Goal: Task Accomplishment & Management: Complete application form

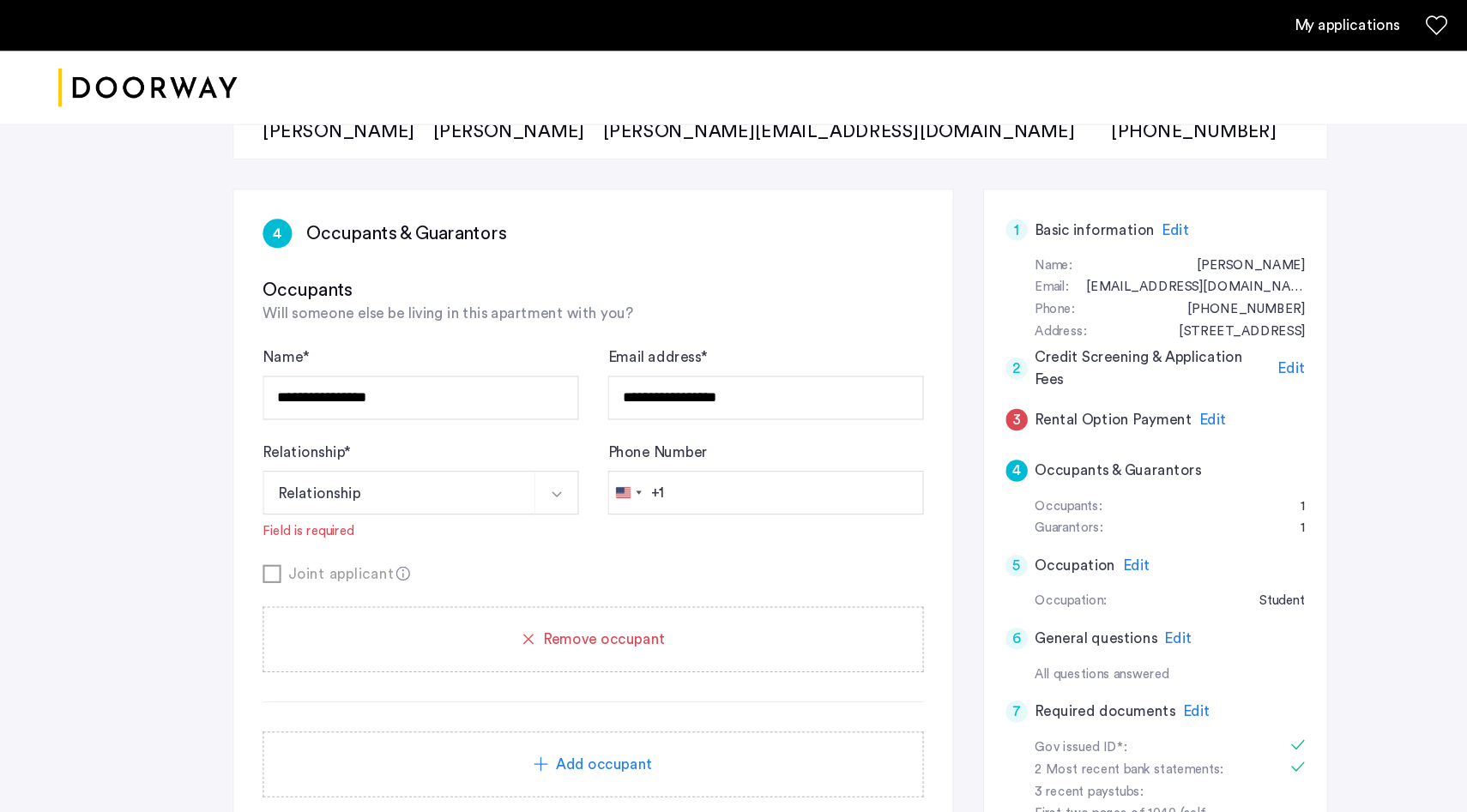
scroll to position [211, 0]
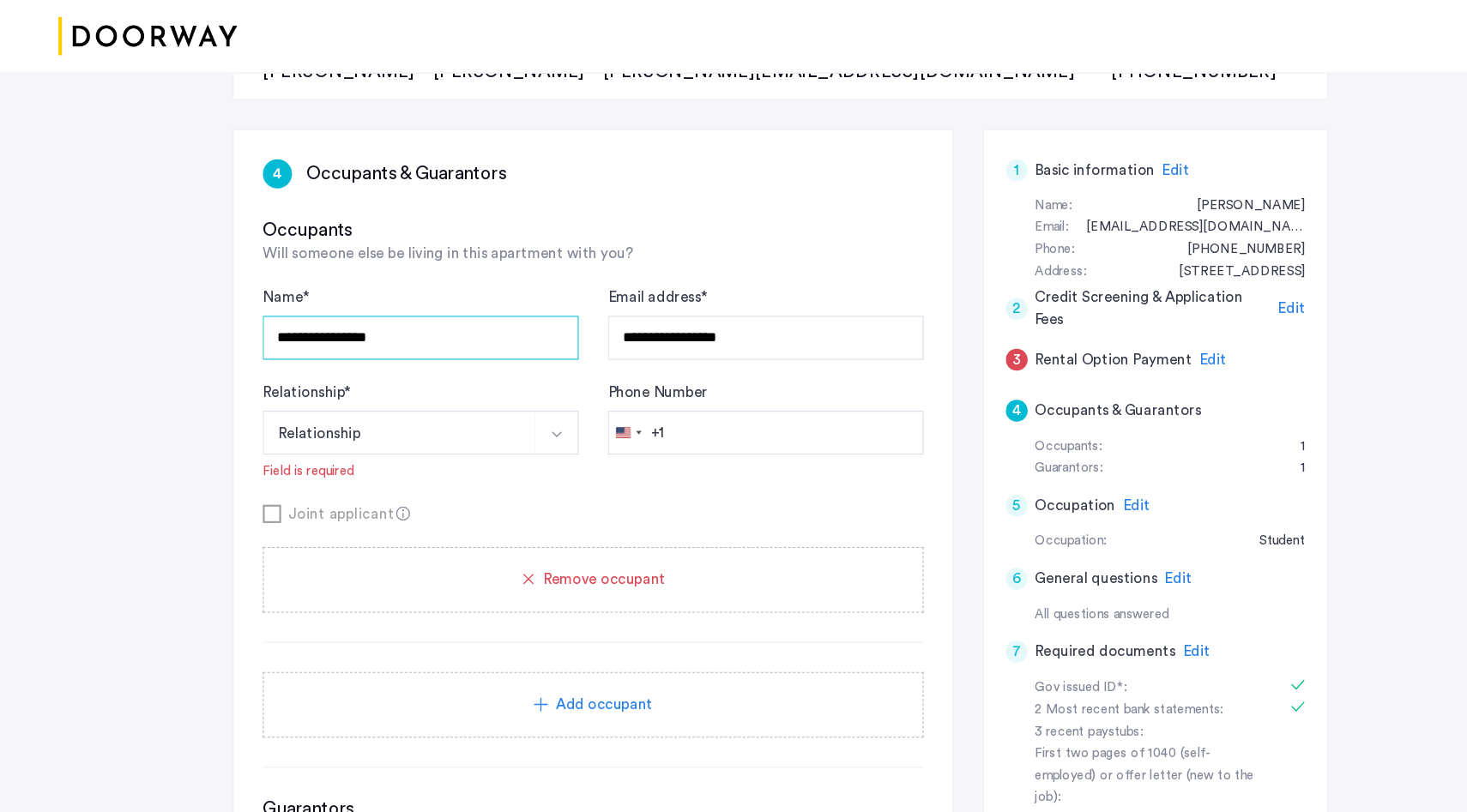
click at [480, 359] on input "**********" at bounding box center [395, 366] width 297 height 41
type input "*"
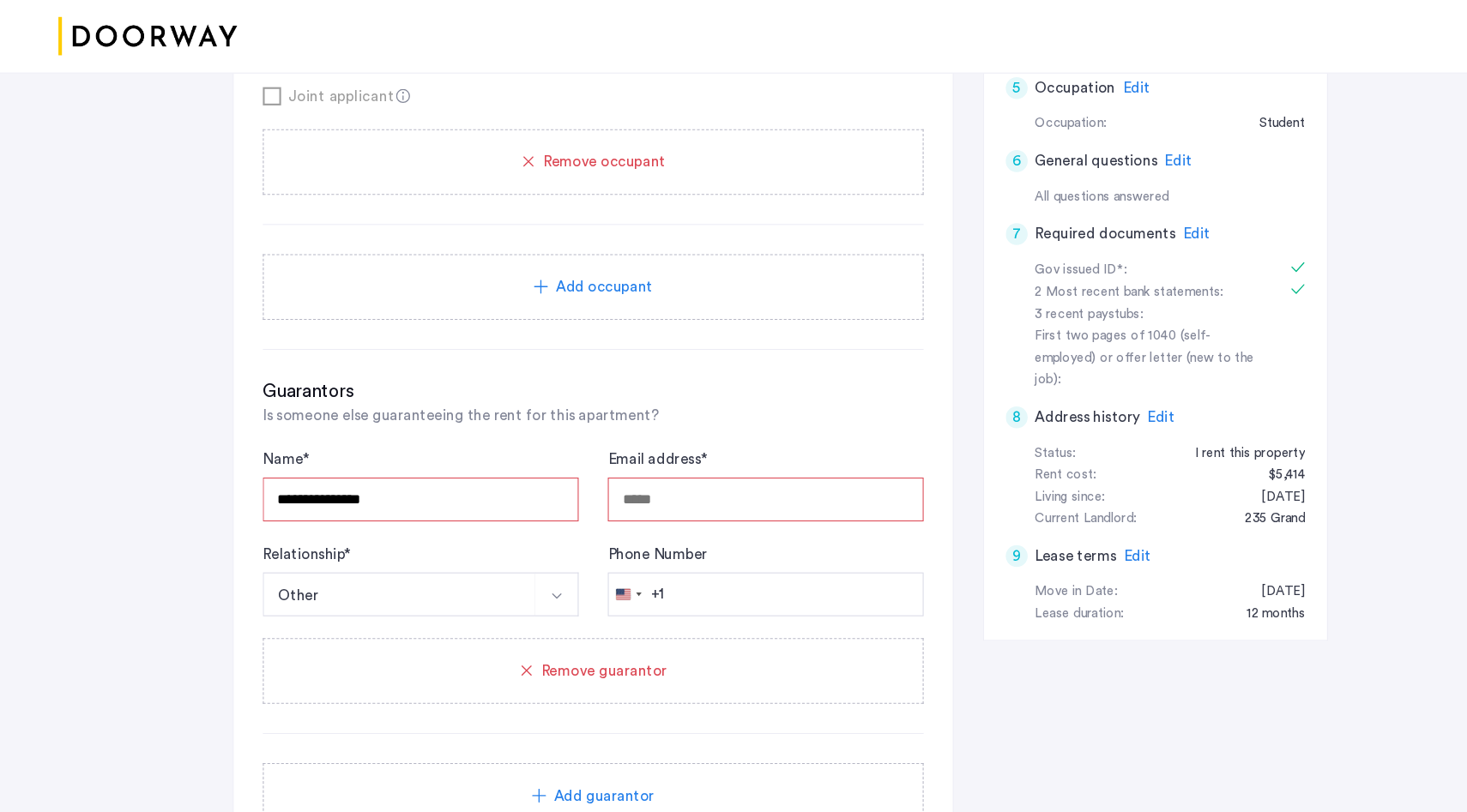
scroll to position [712, 0]
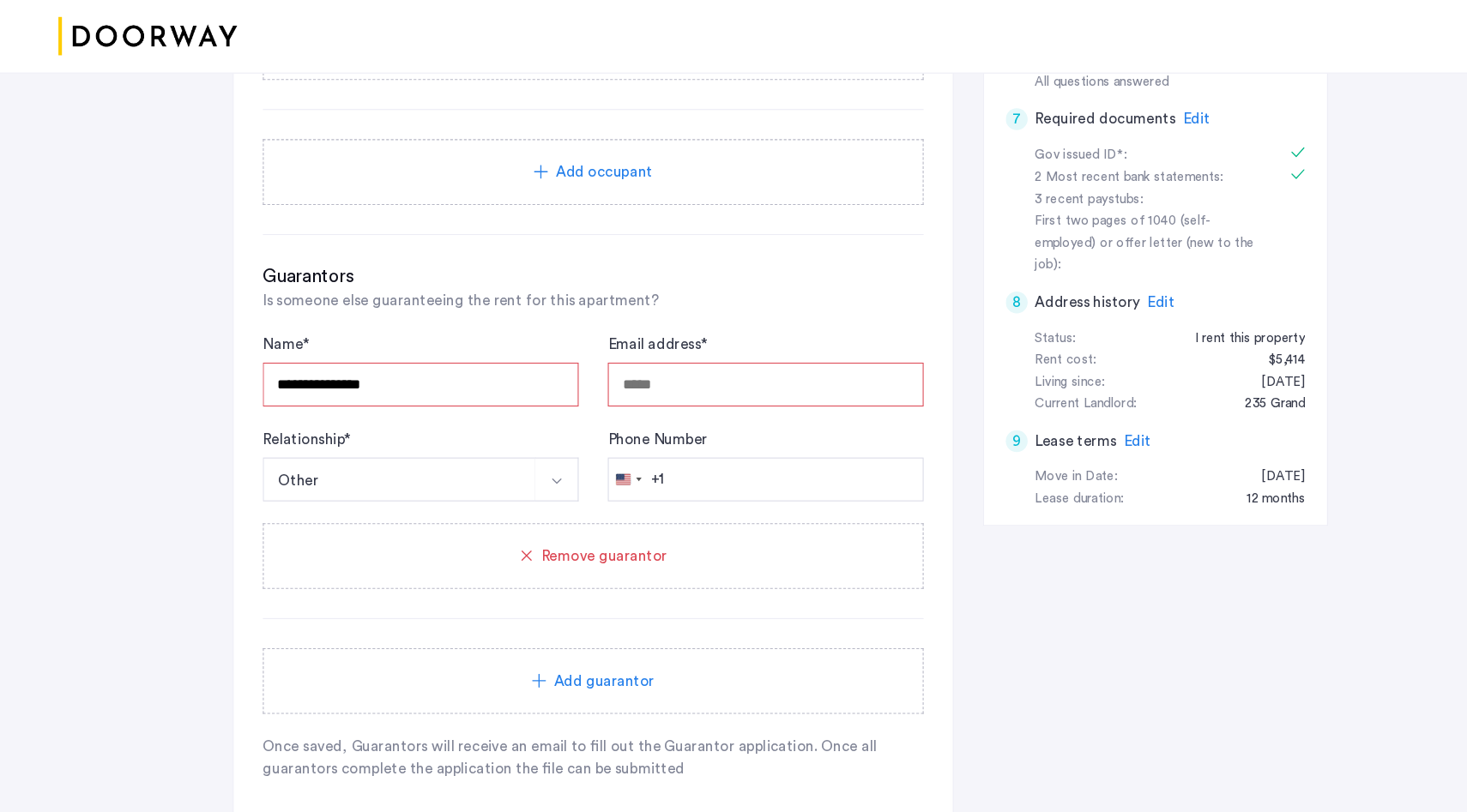
type input "*********"
click at [474, 400] on input "**********" at bounding box center [395, 410] width 297 height 41
type input "*"
type input "**********"
click at [728, 407] on input "Email address *" at bounding box center [720, 410] width 297 height 41
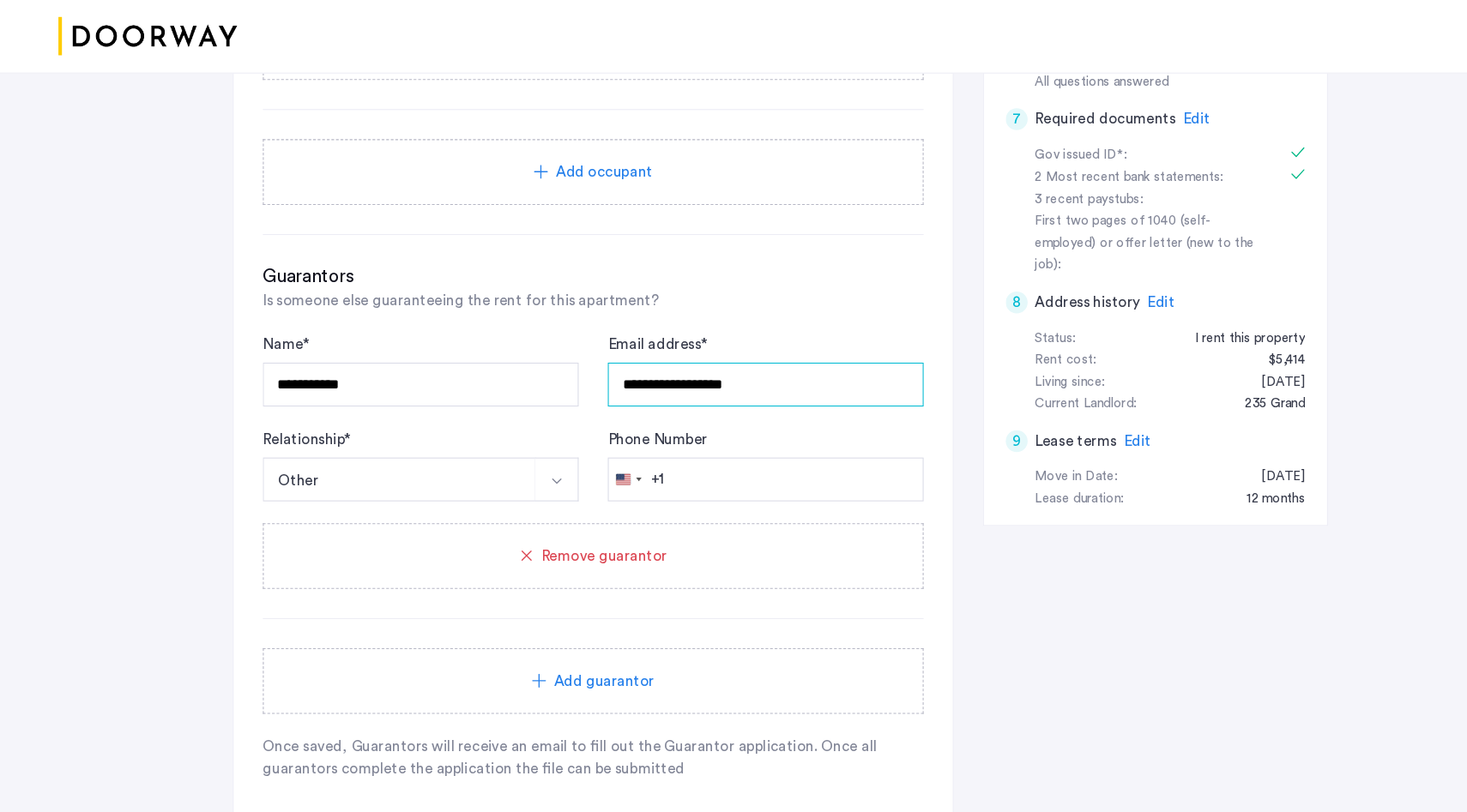
type input "**********"
click at [468, 501] on button "Other" at bounding box center [375, 499] width 256 height 41
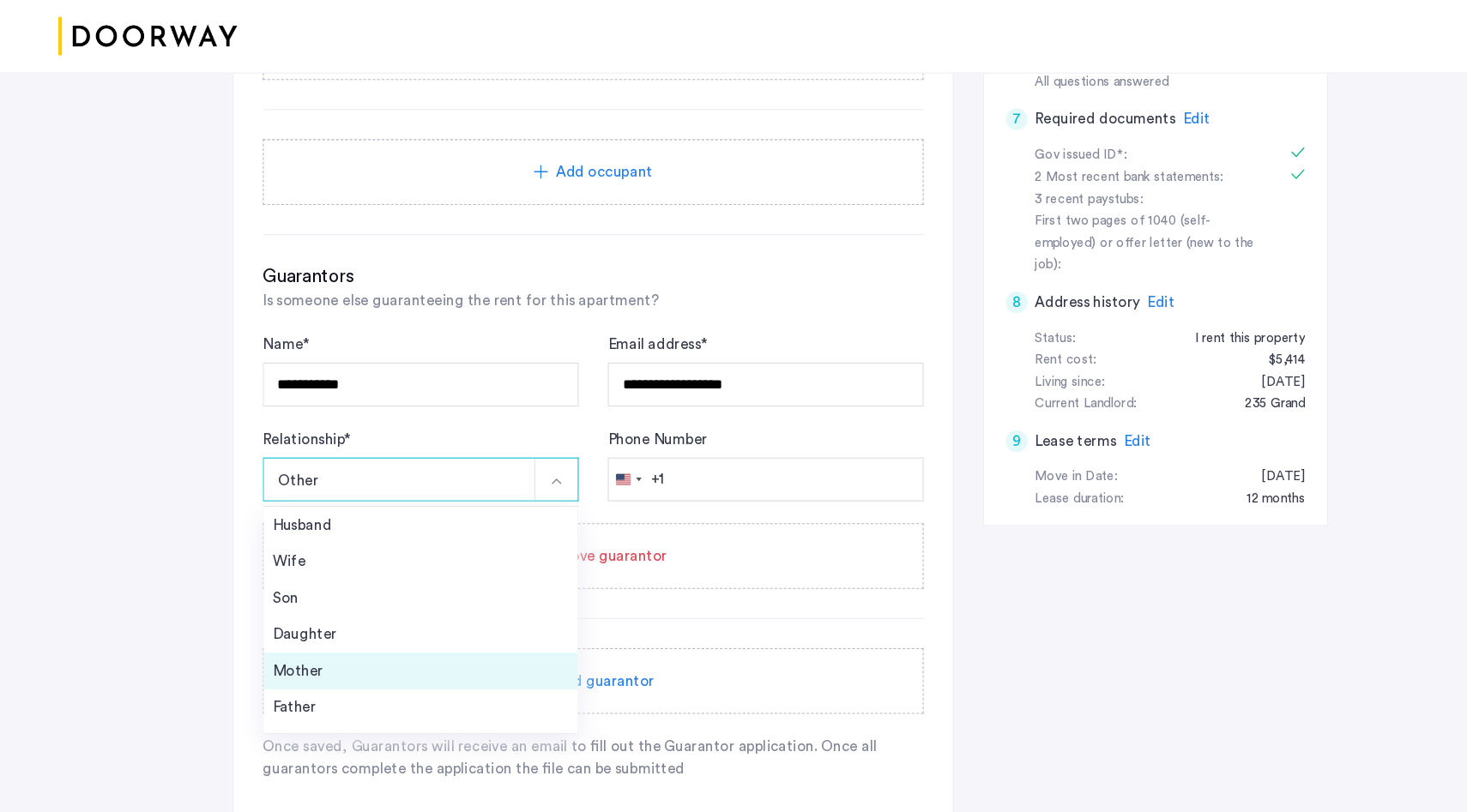
click at [430, 669] on div "Mother" at bounding box center [395, 679] width 278 height 20
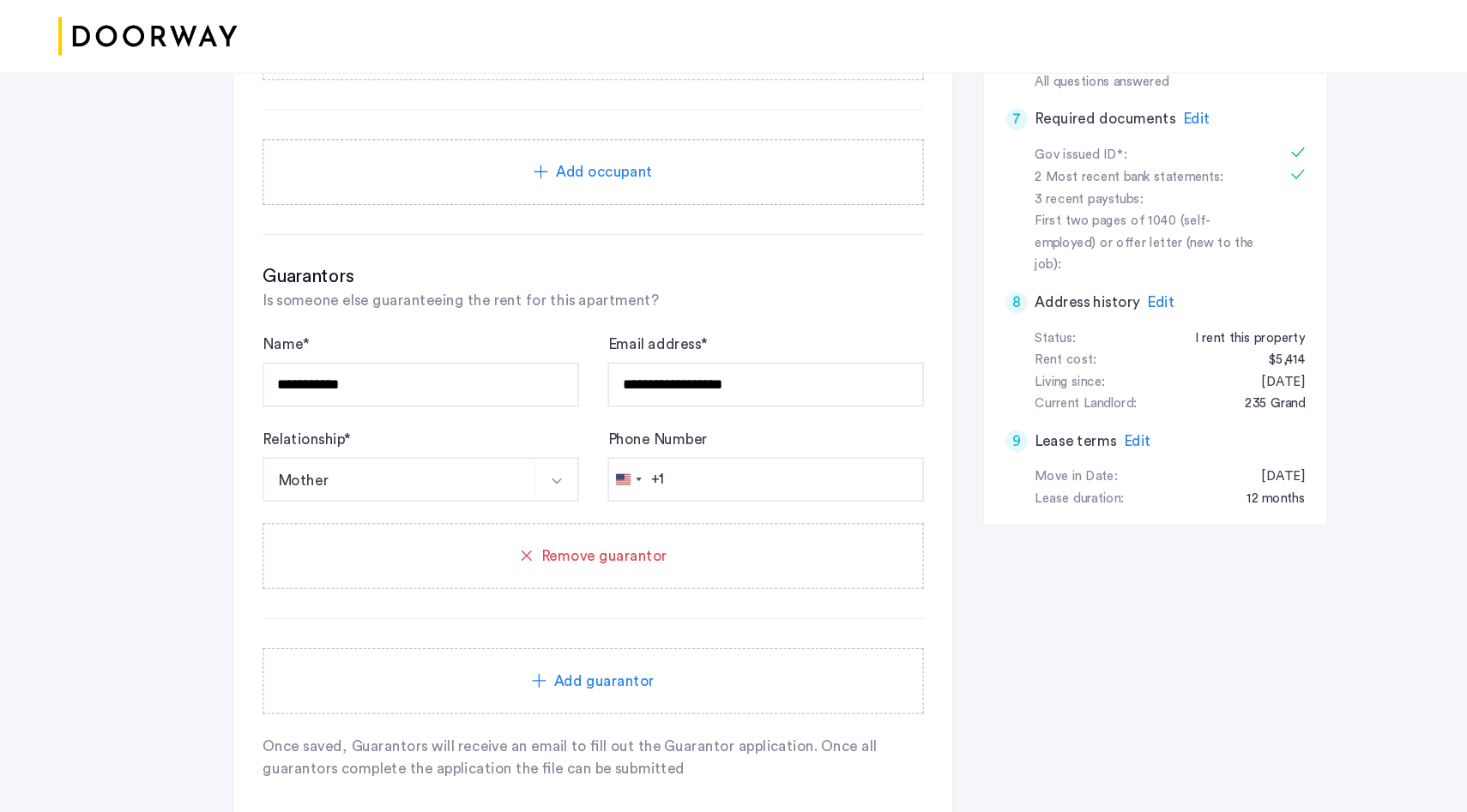
scroll to position [929, 0]
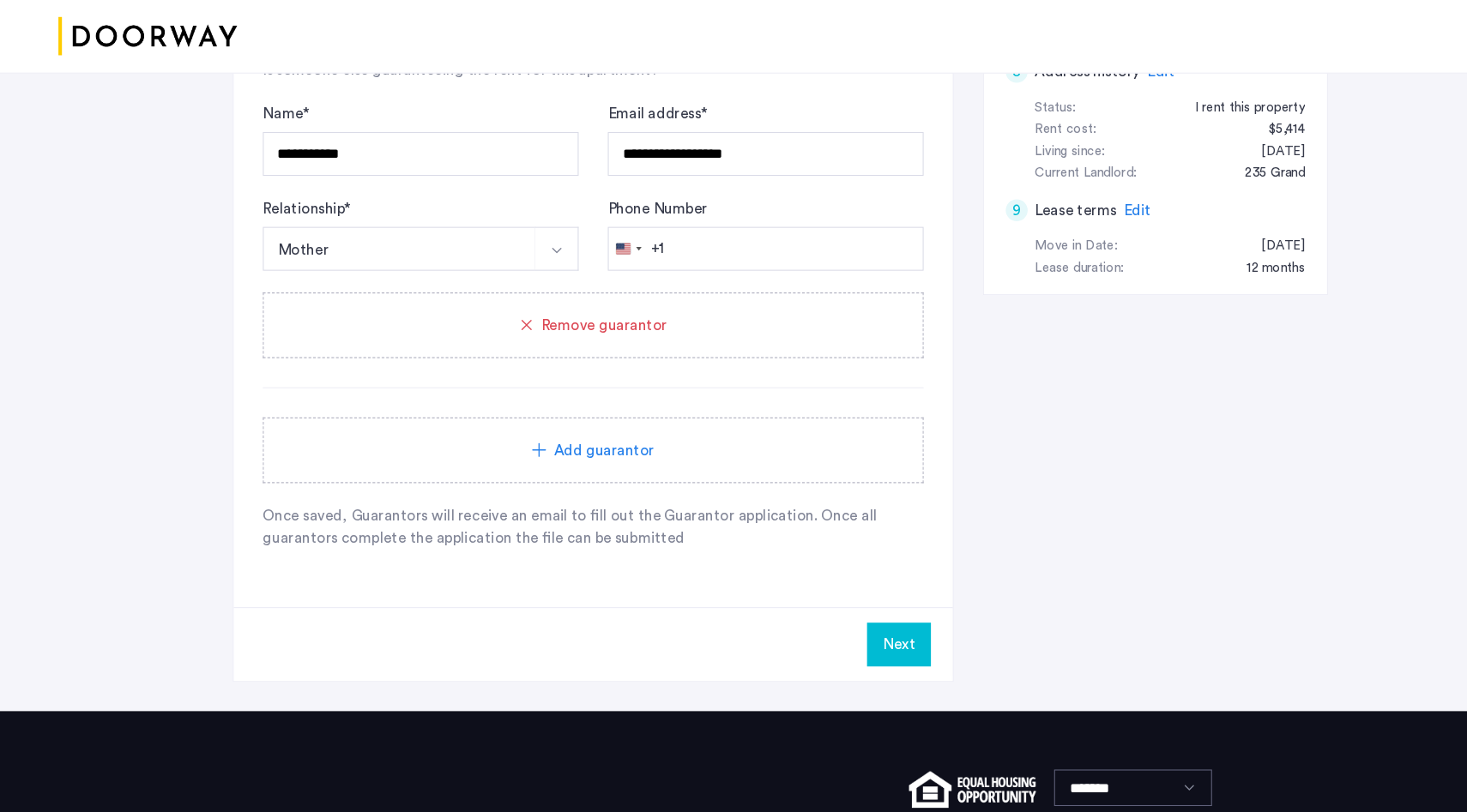
click at [834, 651] on button "Next" at bounding box center [845, 655] width 60 height 41
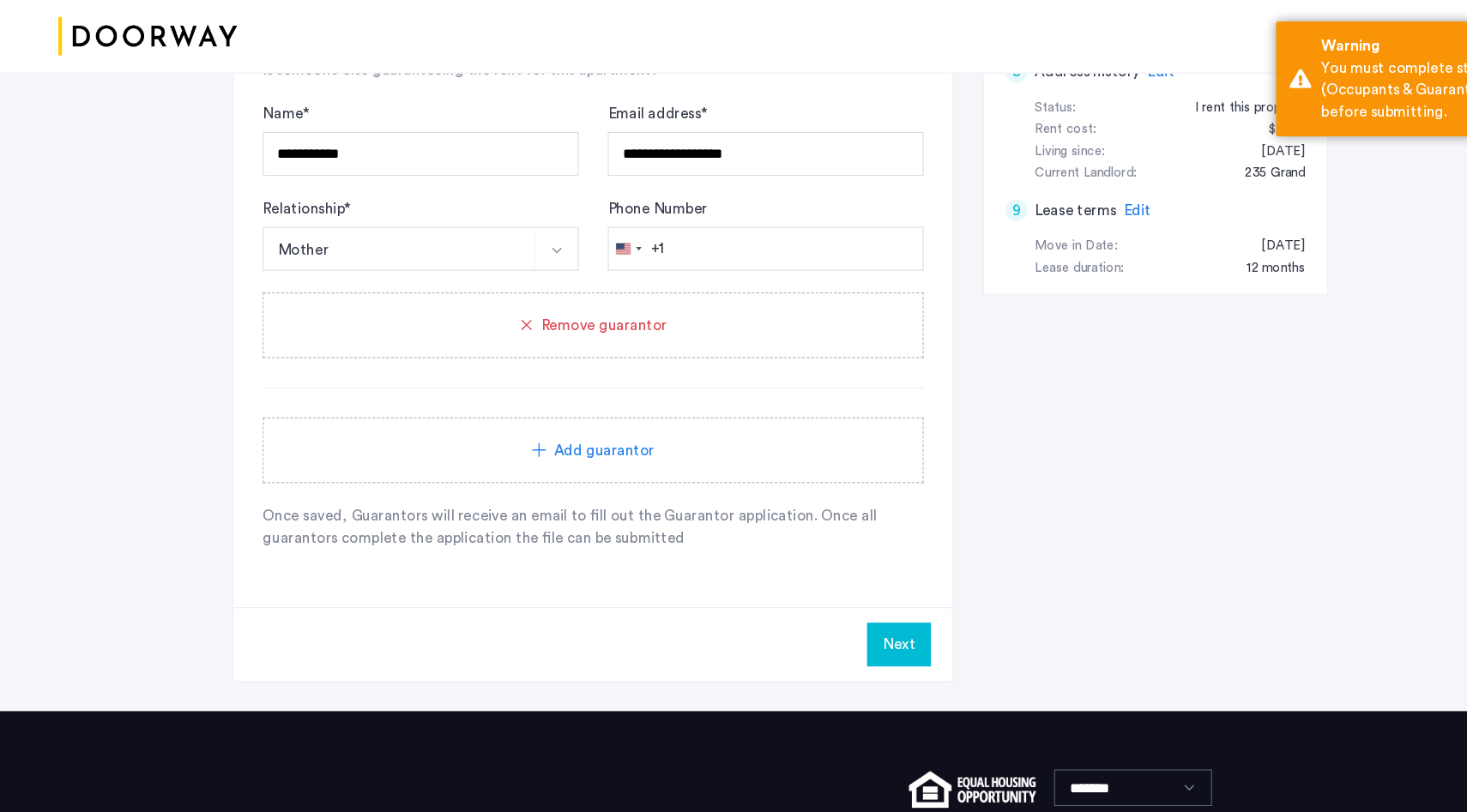
scroll to position [770, 0]
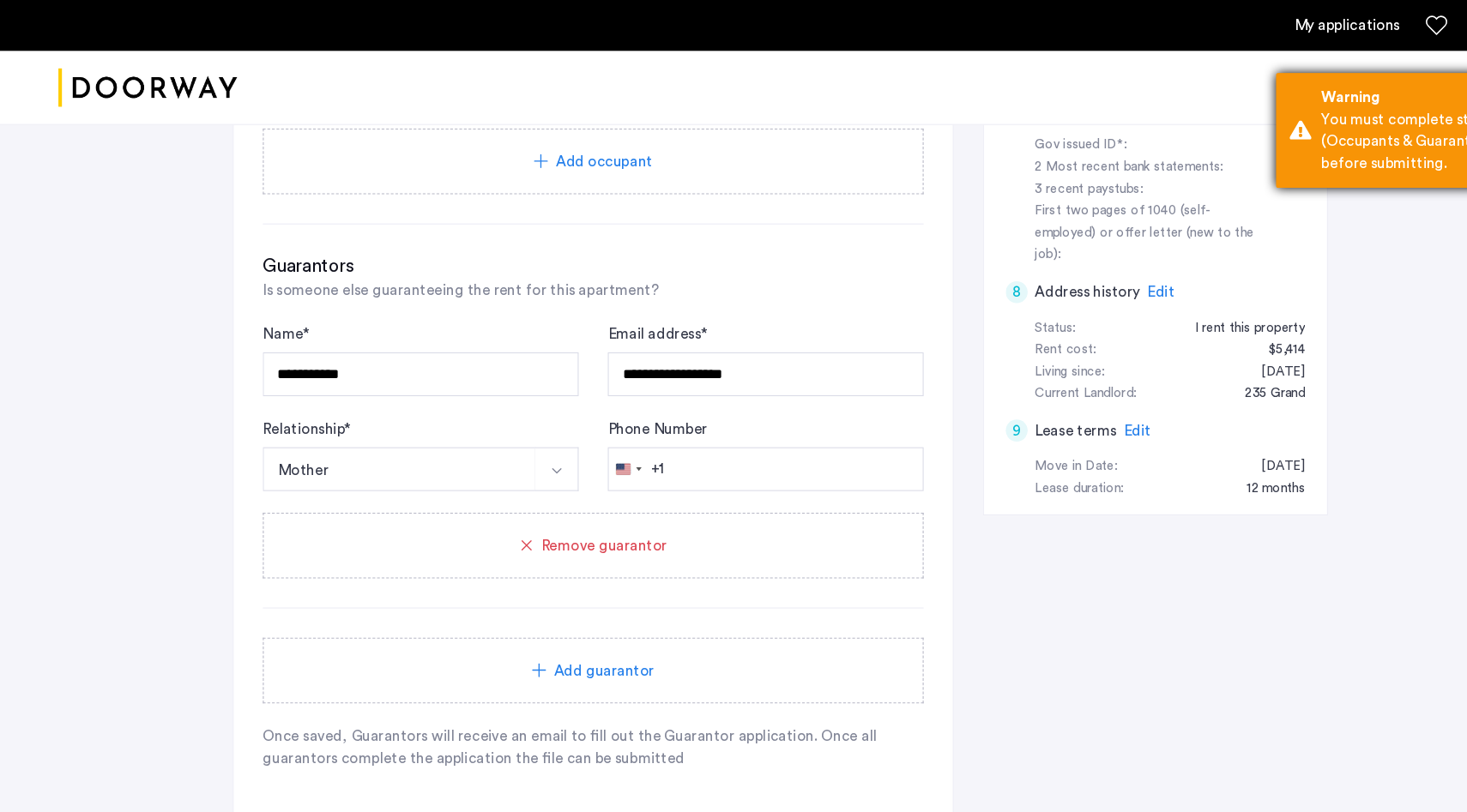
click at [1299, 98] on div "Warning" at bounding box center [1344, 91] width 202 height 20
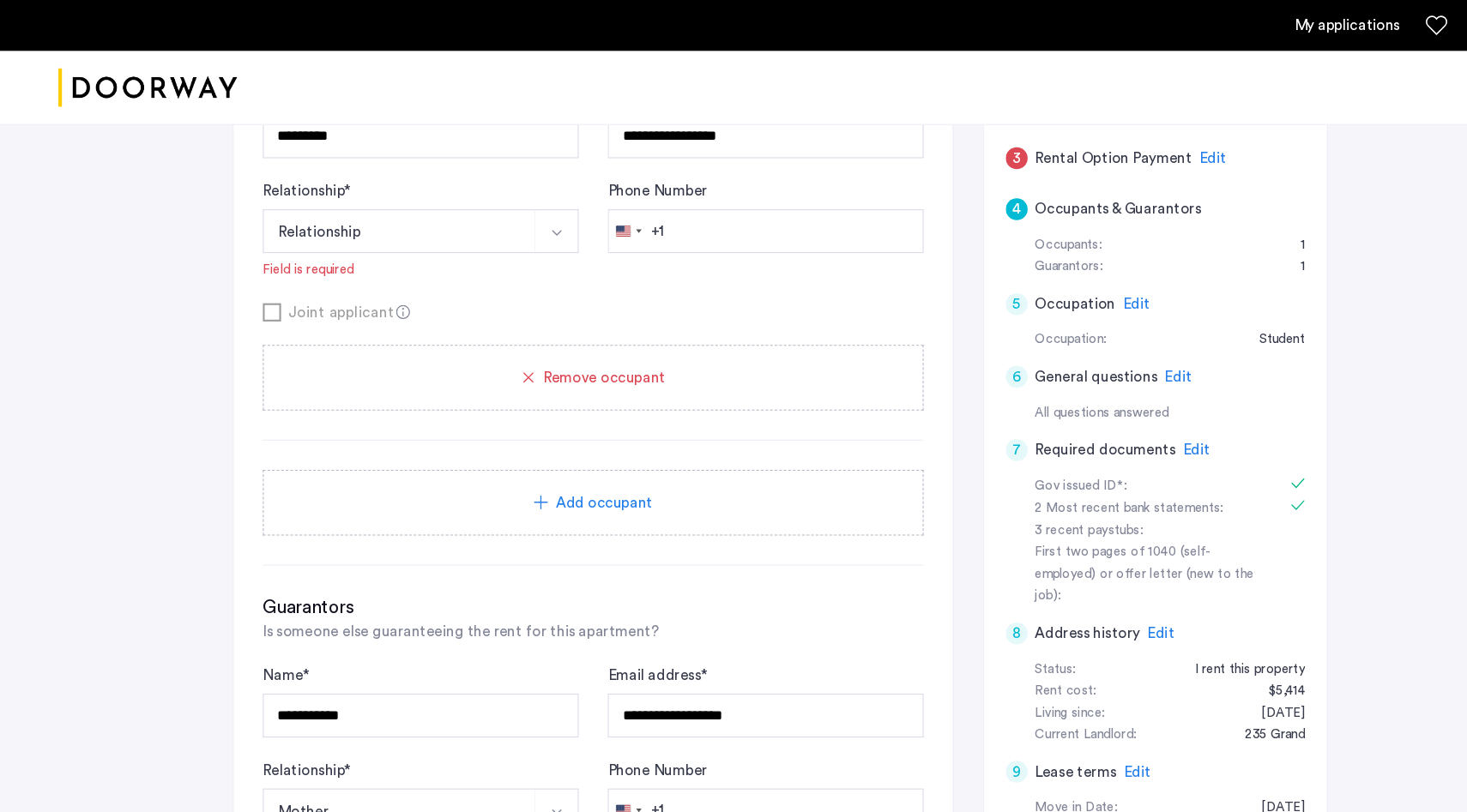
scroll to position [305, 0]
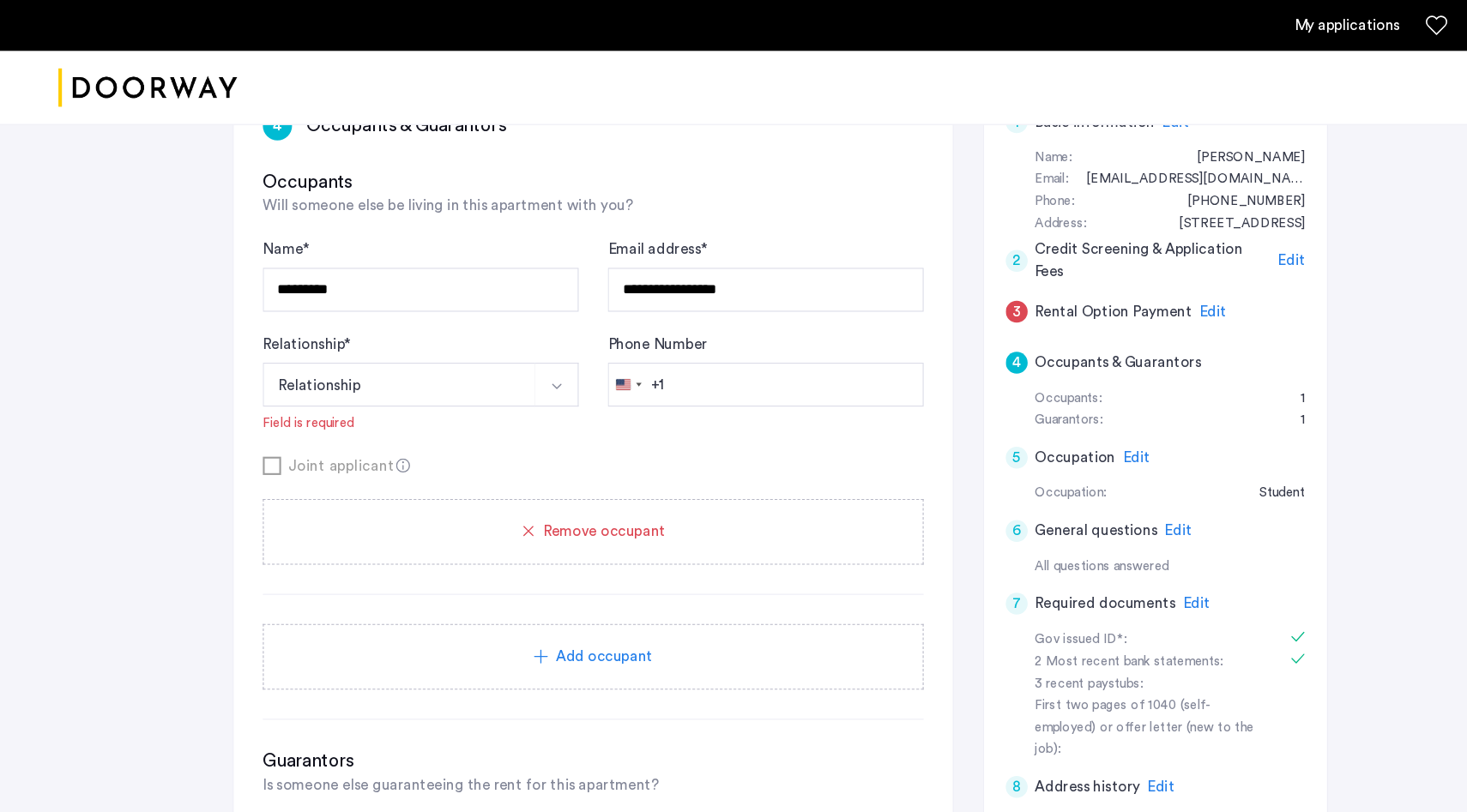
click at [448, 366] on button "Relationship" at bounding box center [375, 361] width 256 height 41
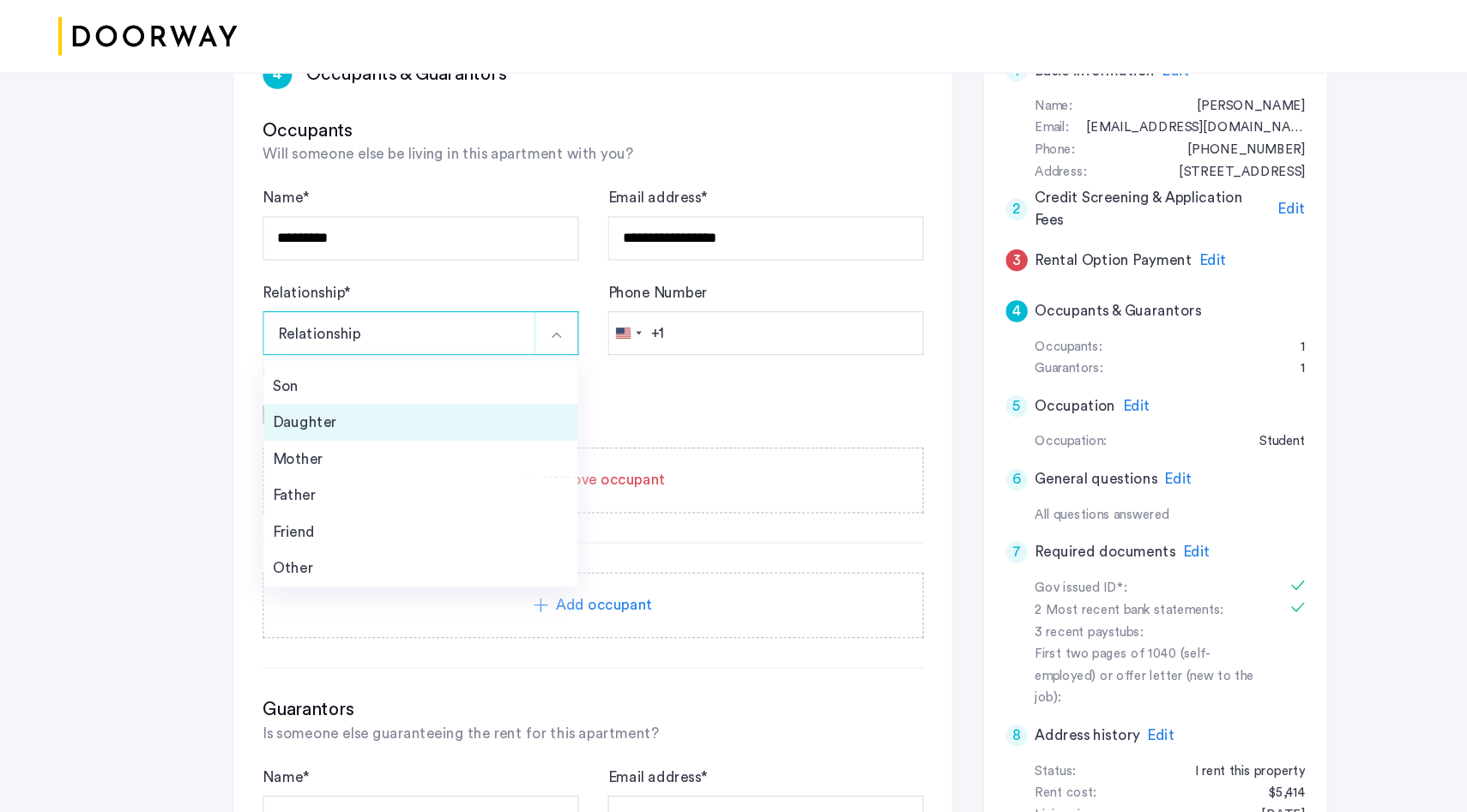
scroll to position [313, 0]
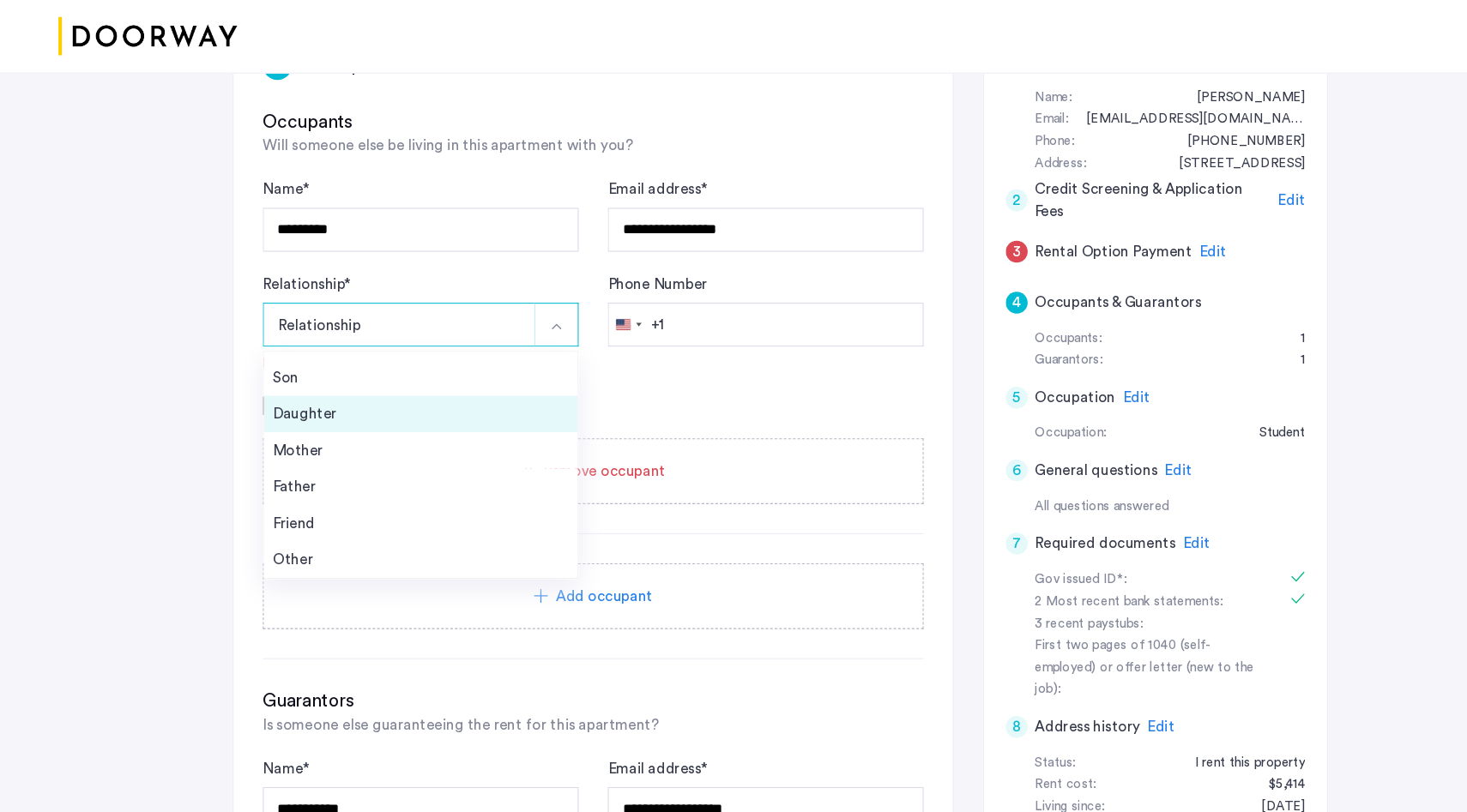
click at [411, 548] on div "Friend" at bounding box center [395, 540] width 278 height 20
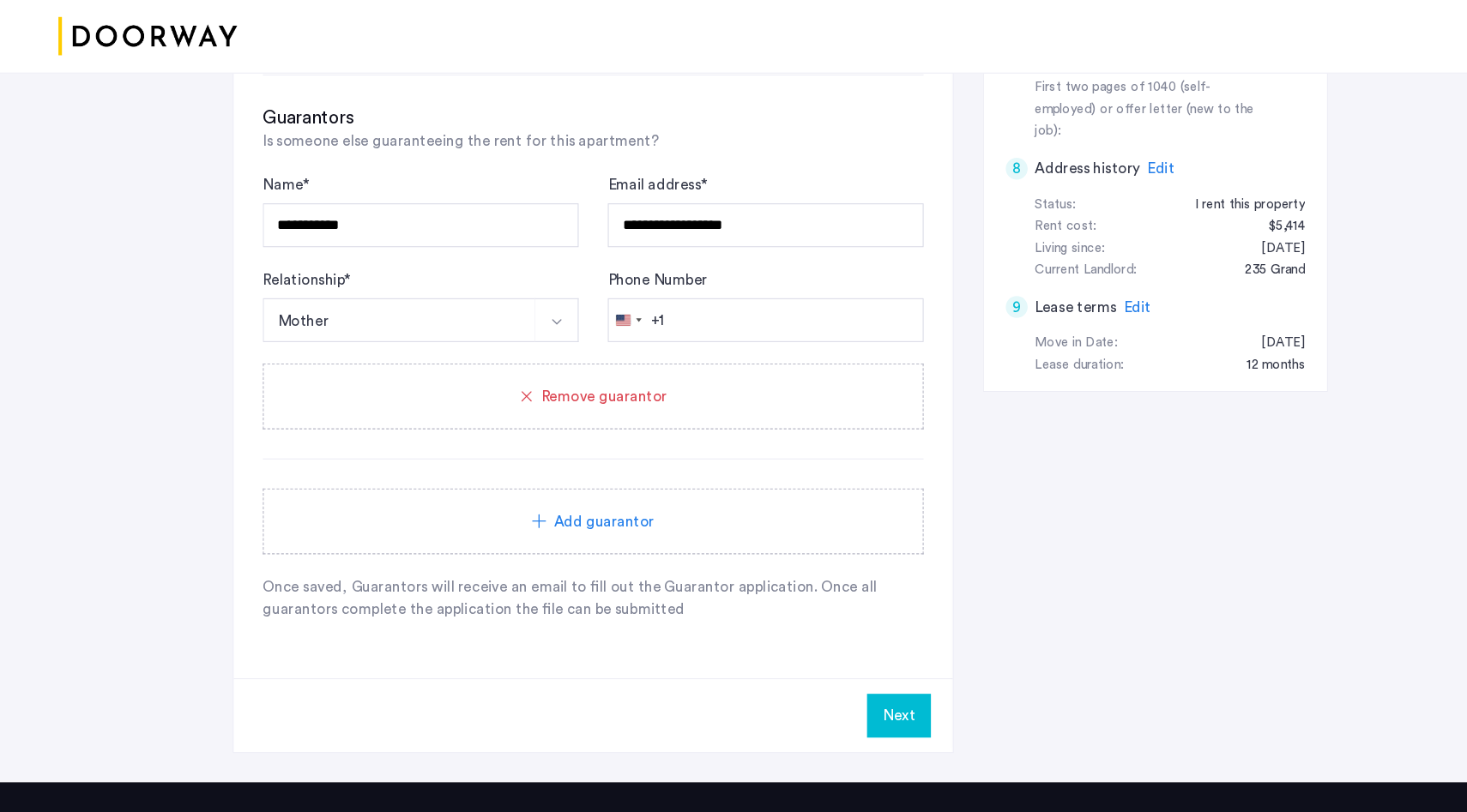
scroll to position [879, 0]
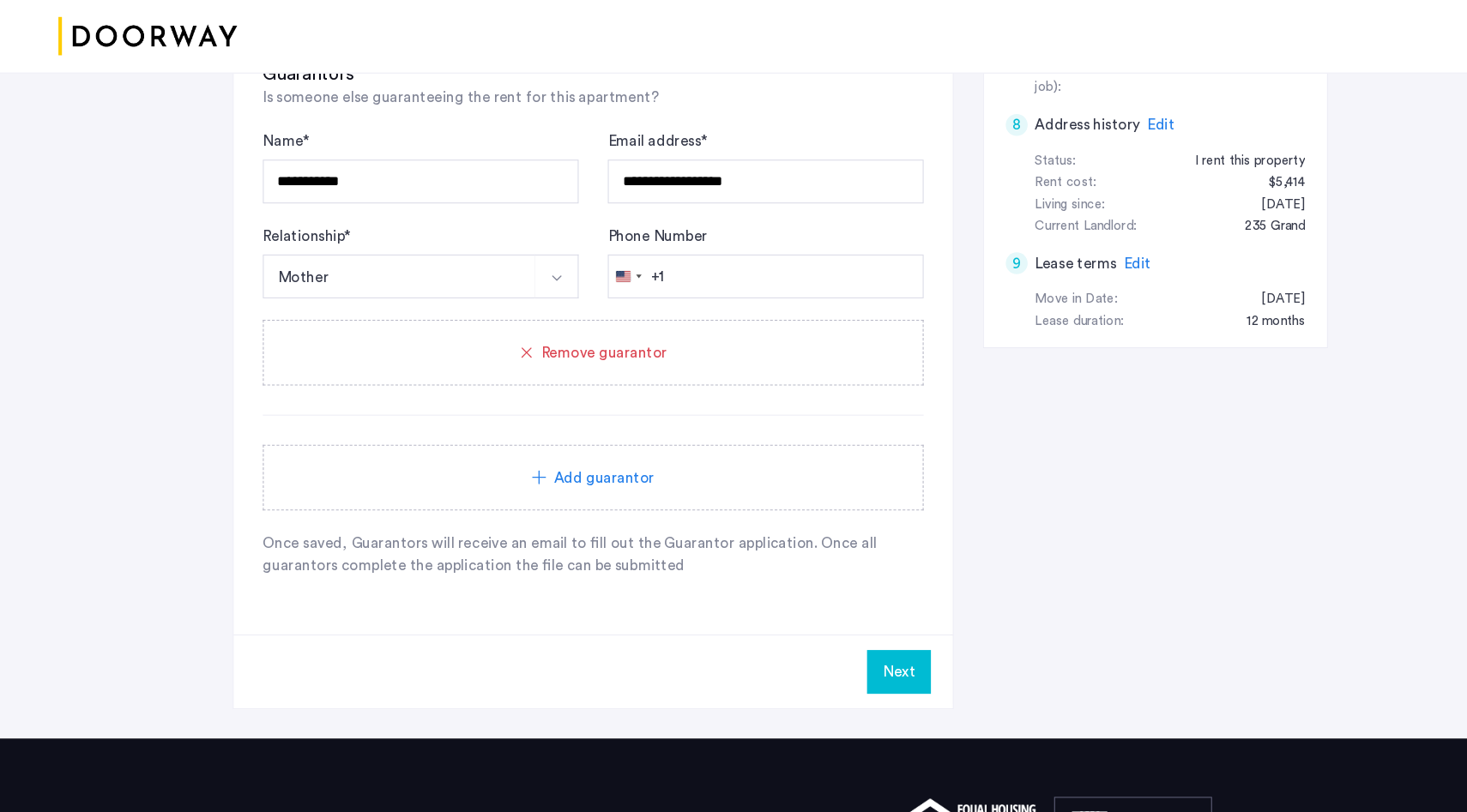
click at [839, 686] on button "Next" at bounding box center [845, 680] width 60 height 41
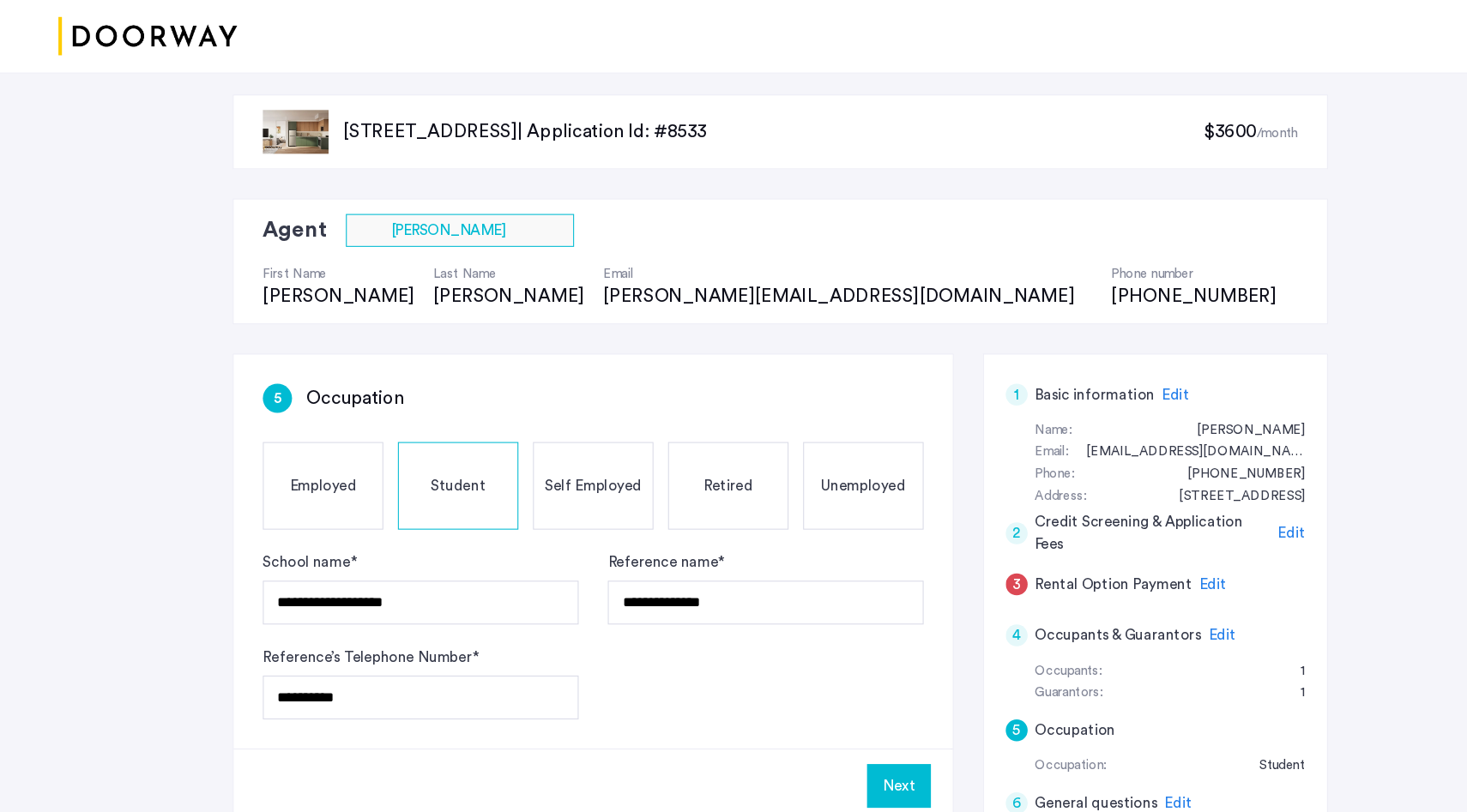
click at [844, 789] on button "Next" at bounding box center [845, 787] width 60 height 41
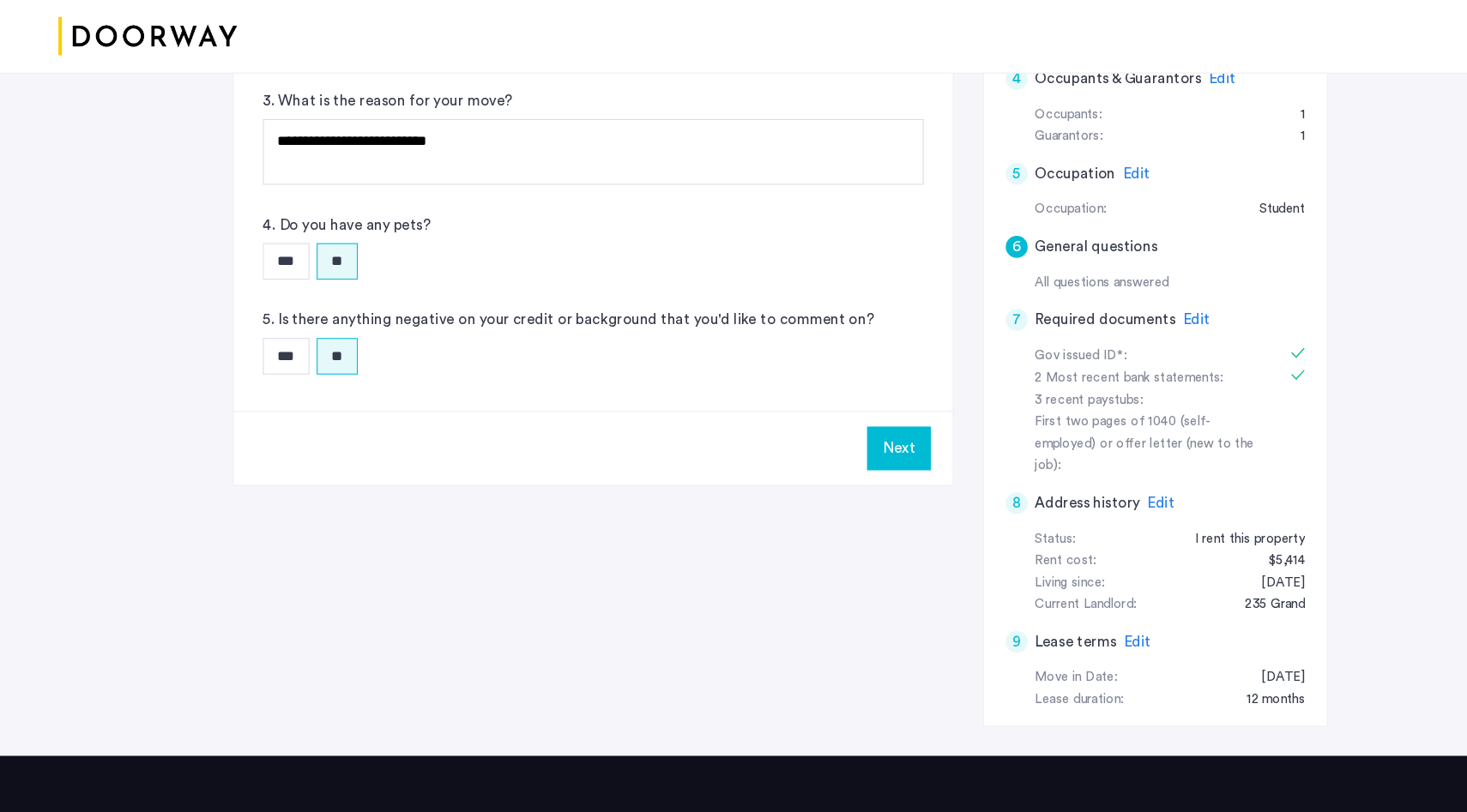
scroll to position [657, 0]
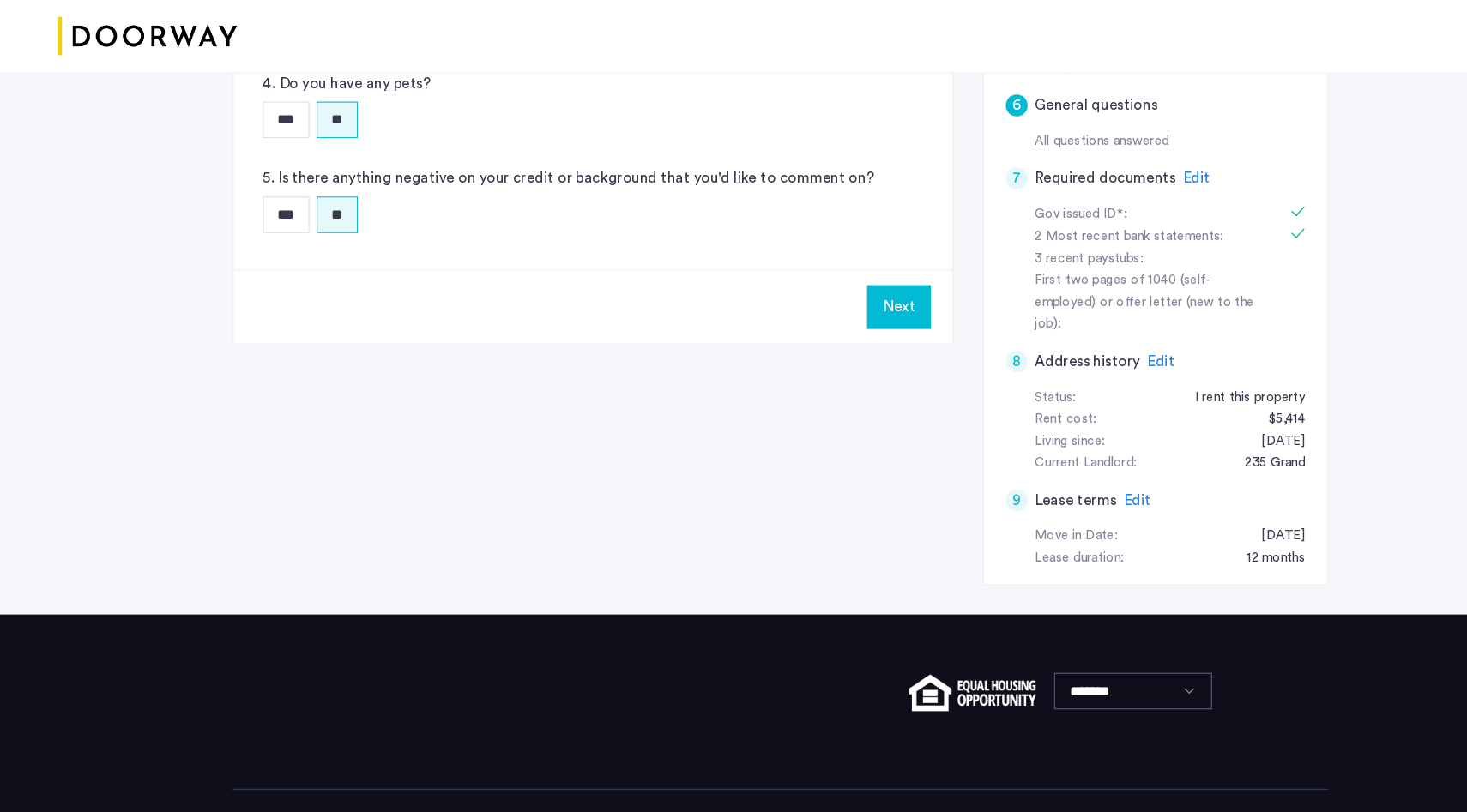
click at [849, 320] on button "Next" at bounding box center [845, 337] width 60 height 41
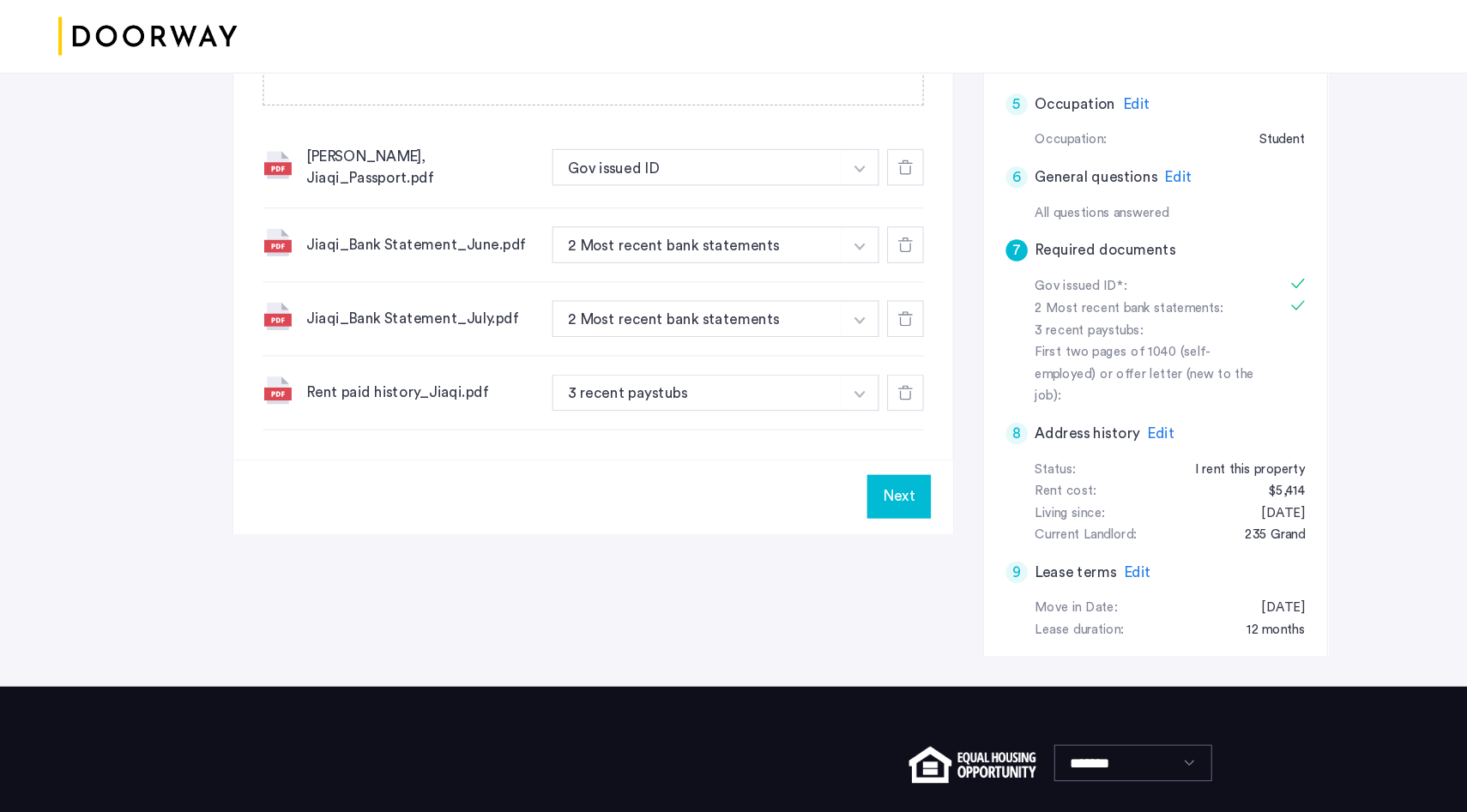
scroll to position [696, 0]
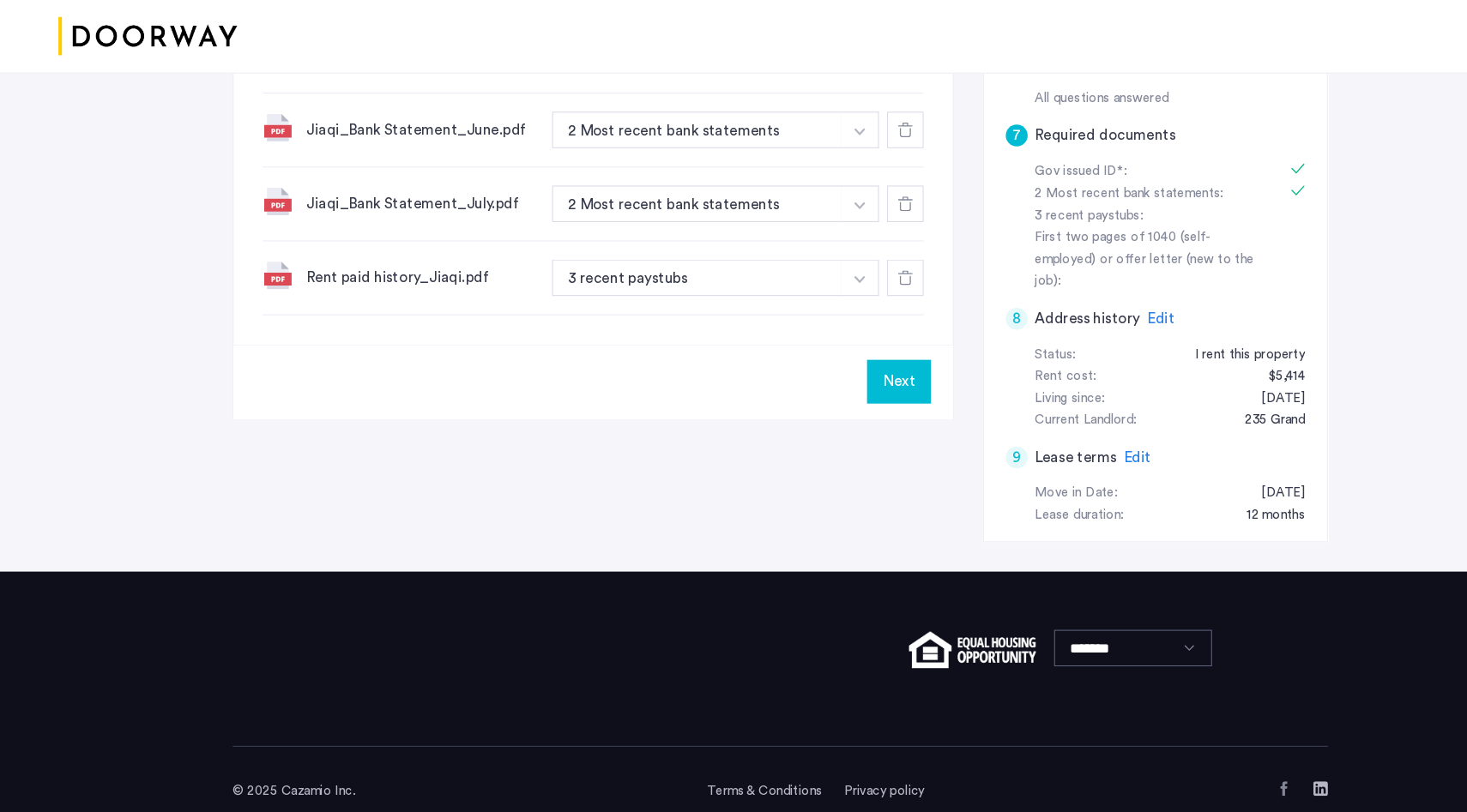
click at [850, 407] on button "Next" at bounding box center [845, 407] width 60 height 41
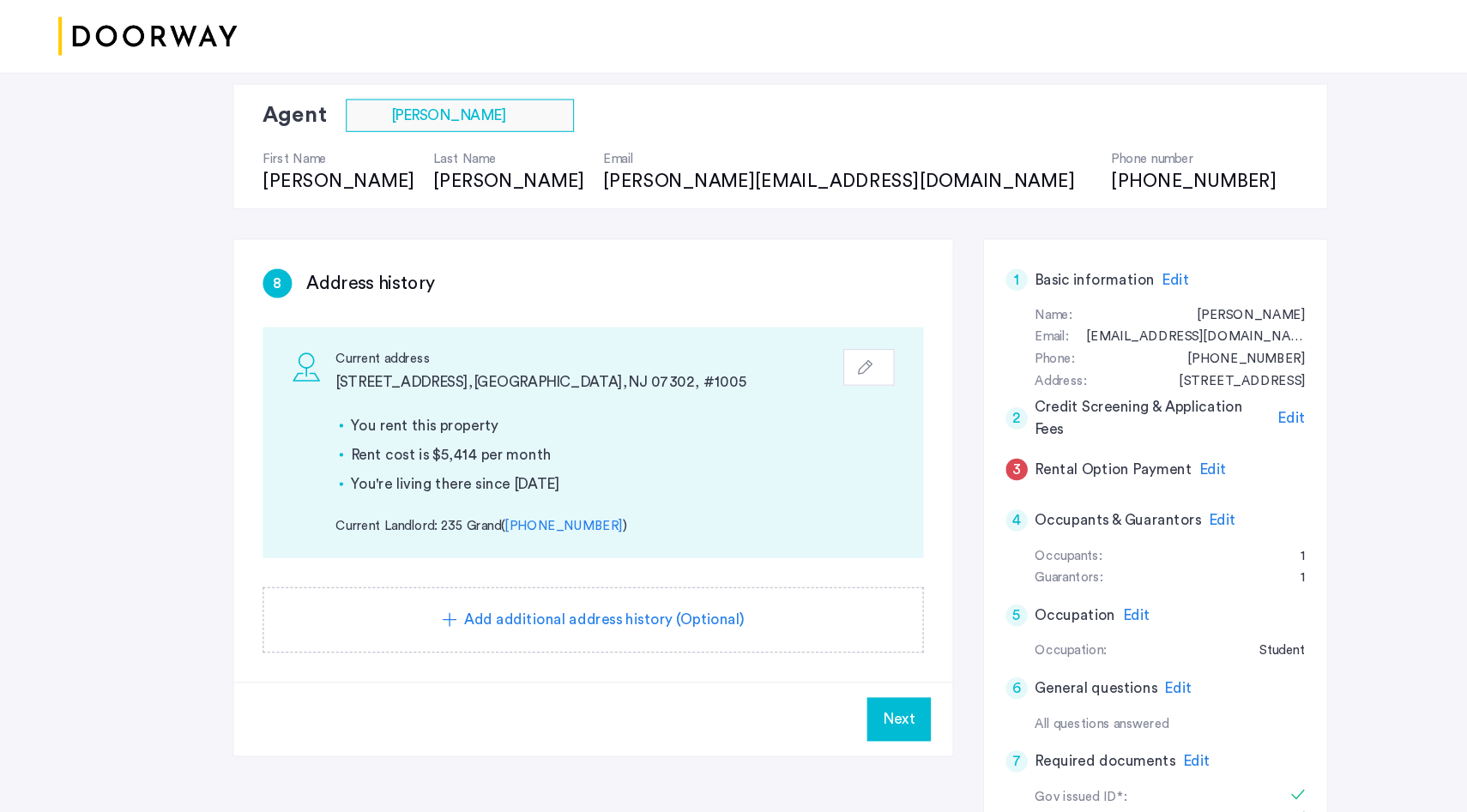
scroll to position [331, 0]
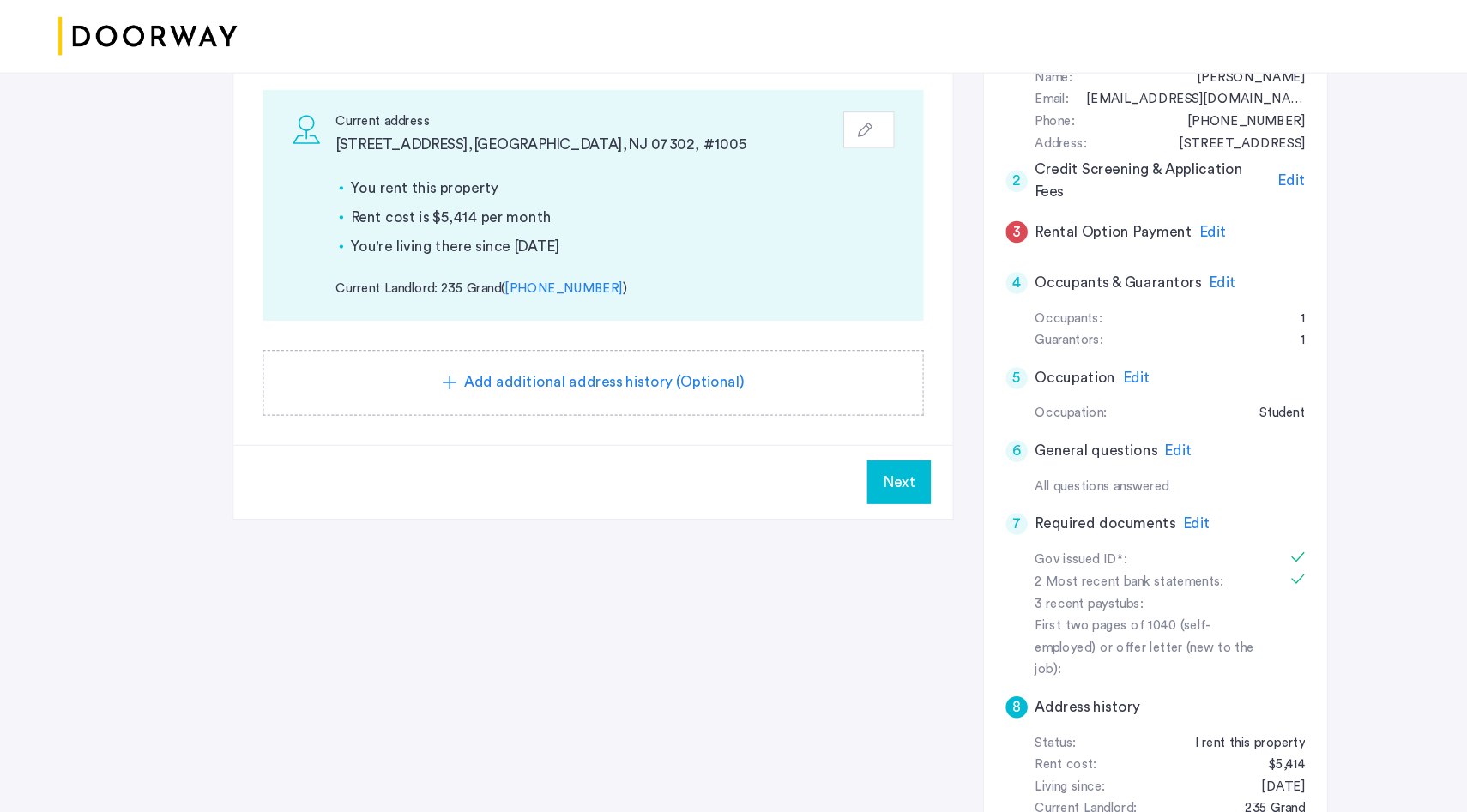
click at [855, 491] on span "Next" at bounding box center [845, 501] width 31 height 20
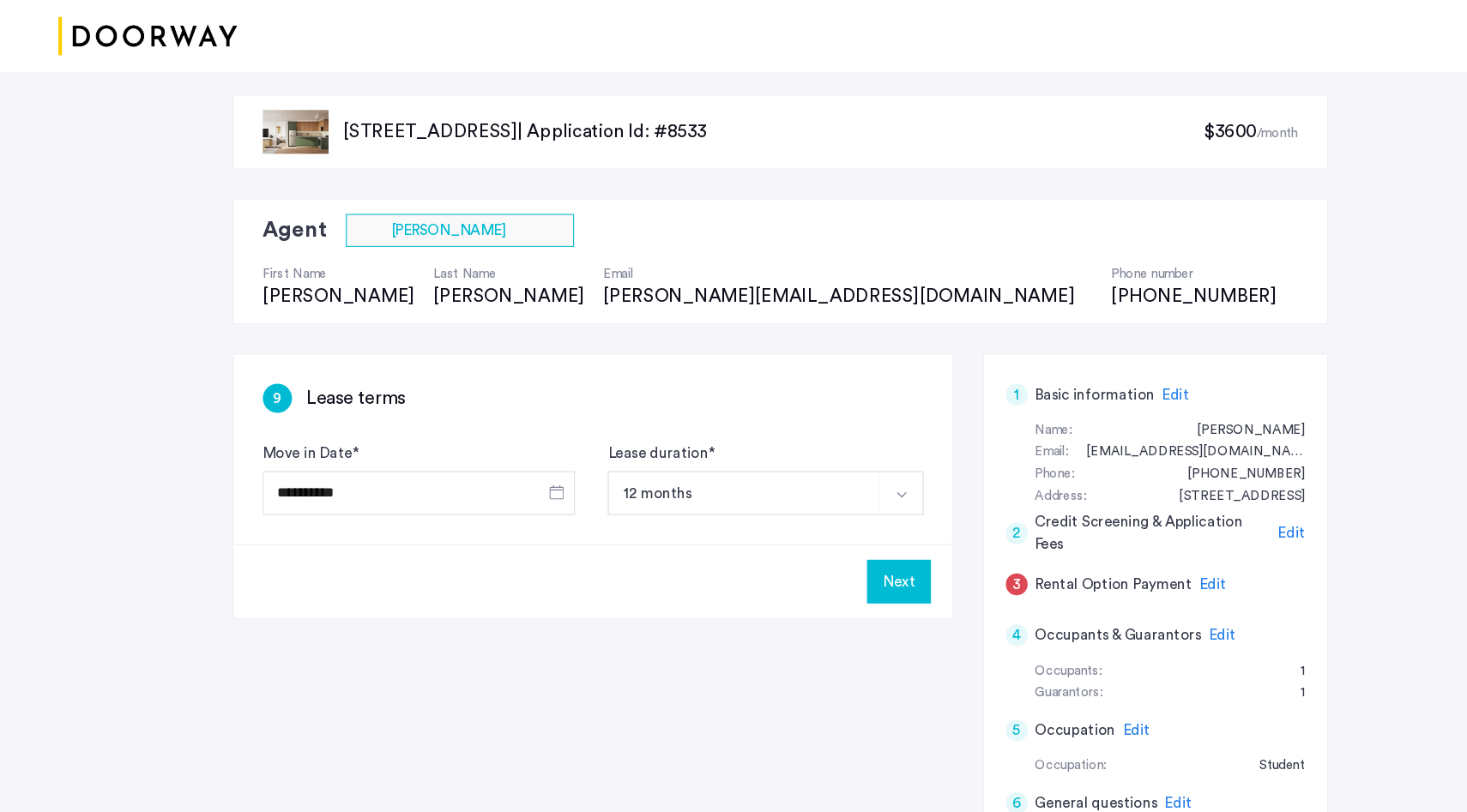
click at [850, 591] on button "Next" at bounding box center [845, 595] width 60 height 41
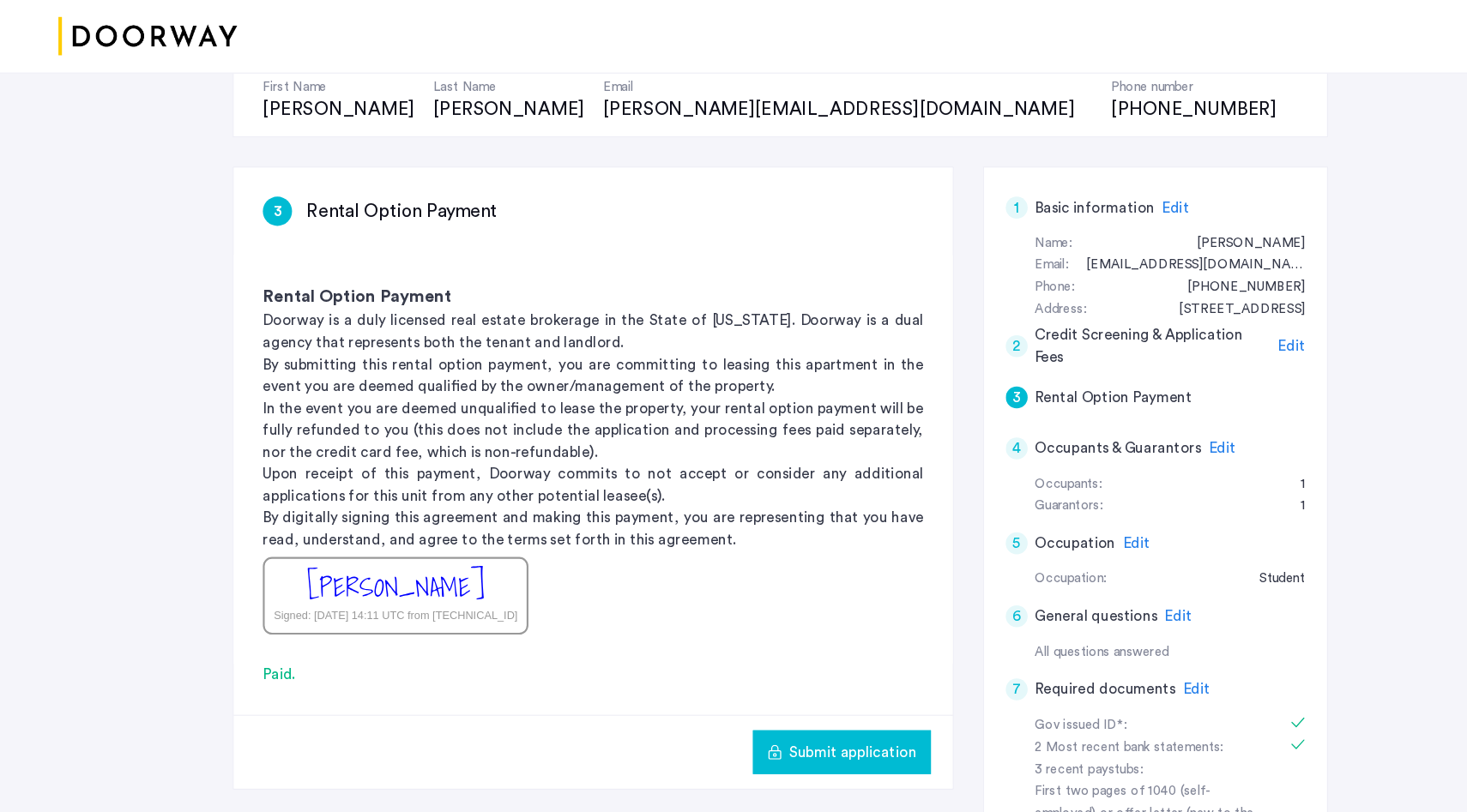
scroll to position [501, 0]
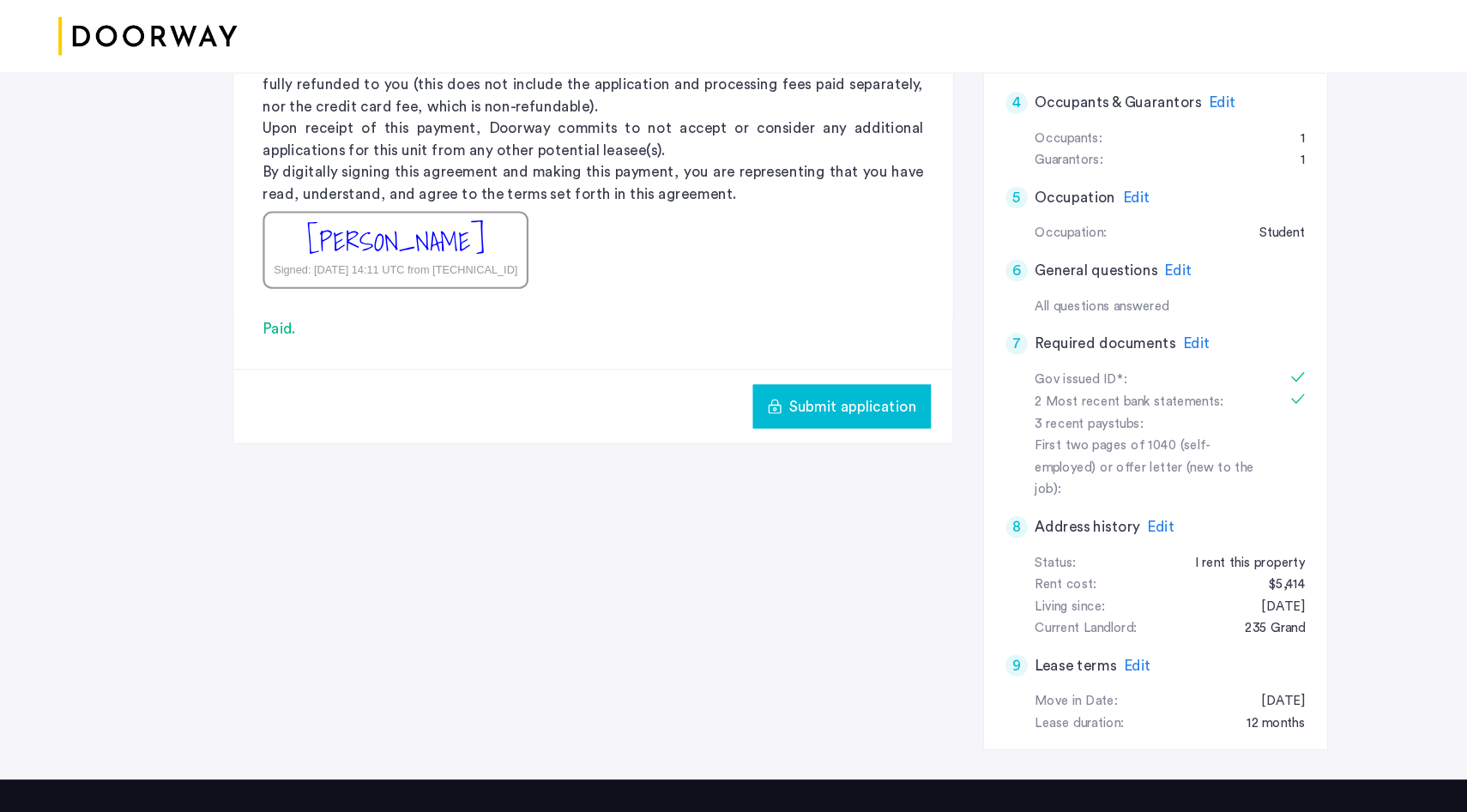
click at [781, 429] on span "Submit application" at bounding box center [802, 430] width 119 height 20
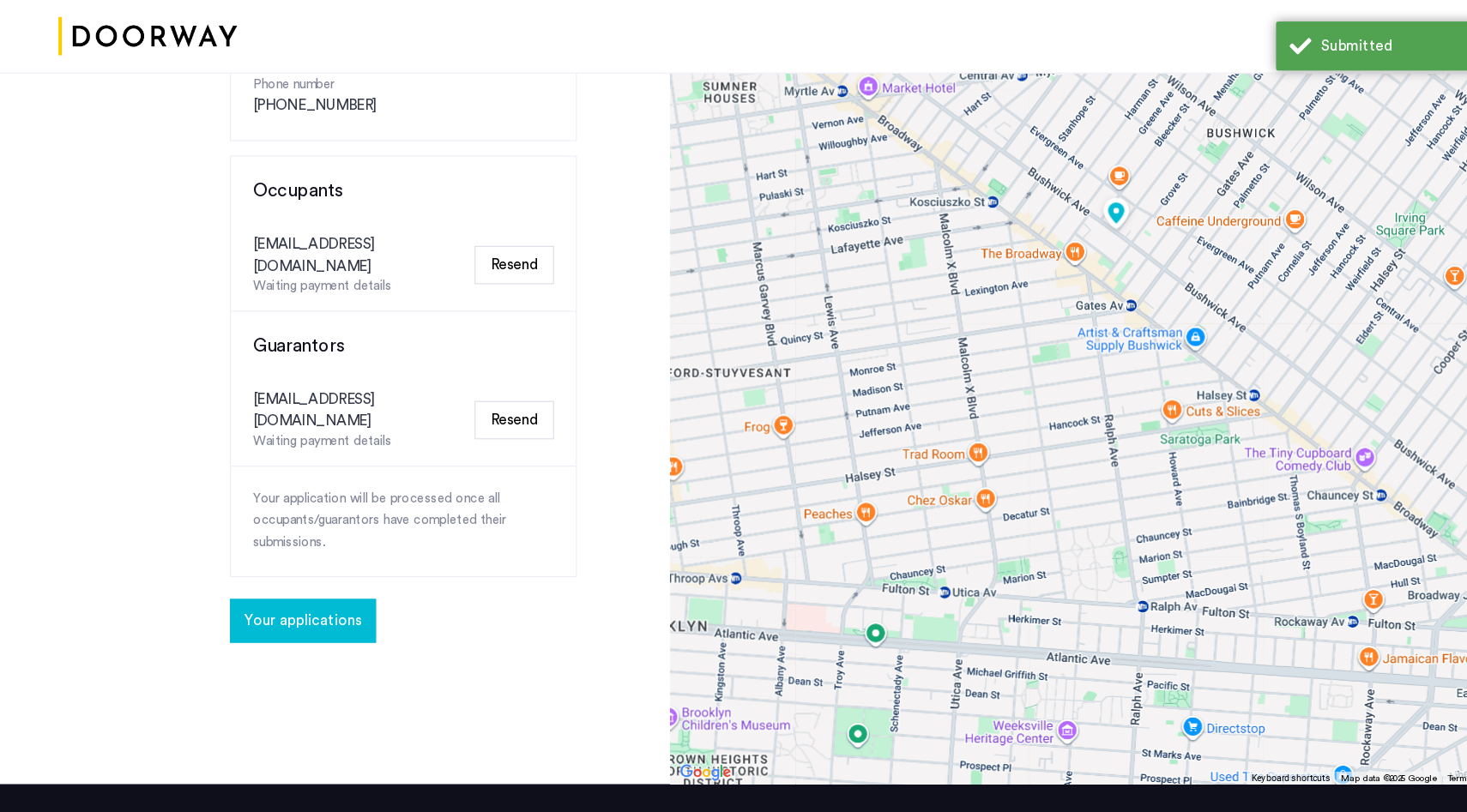
scroll to position [386, 0]
